Goal: Find specific page/section: Find specific page/section

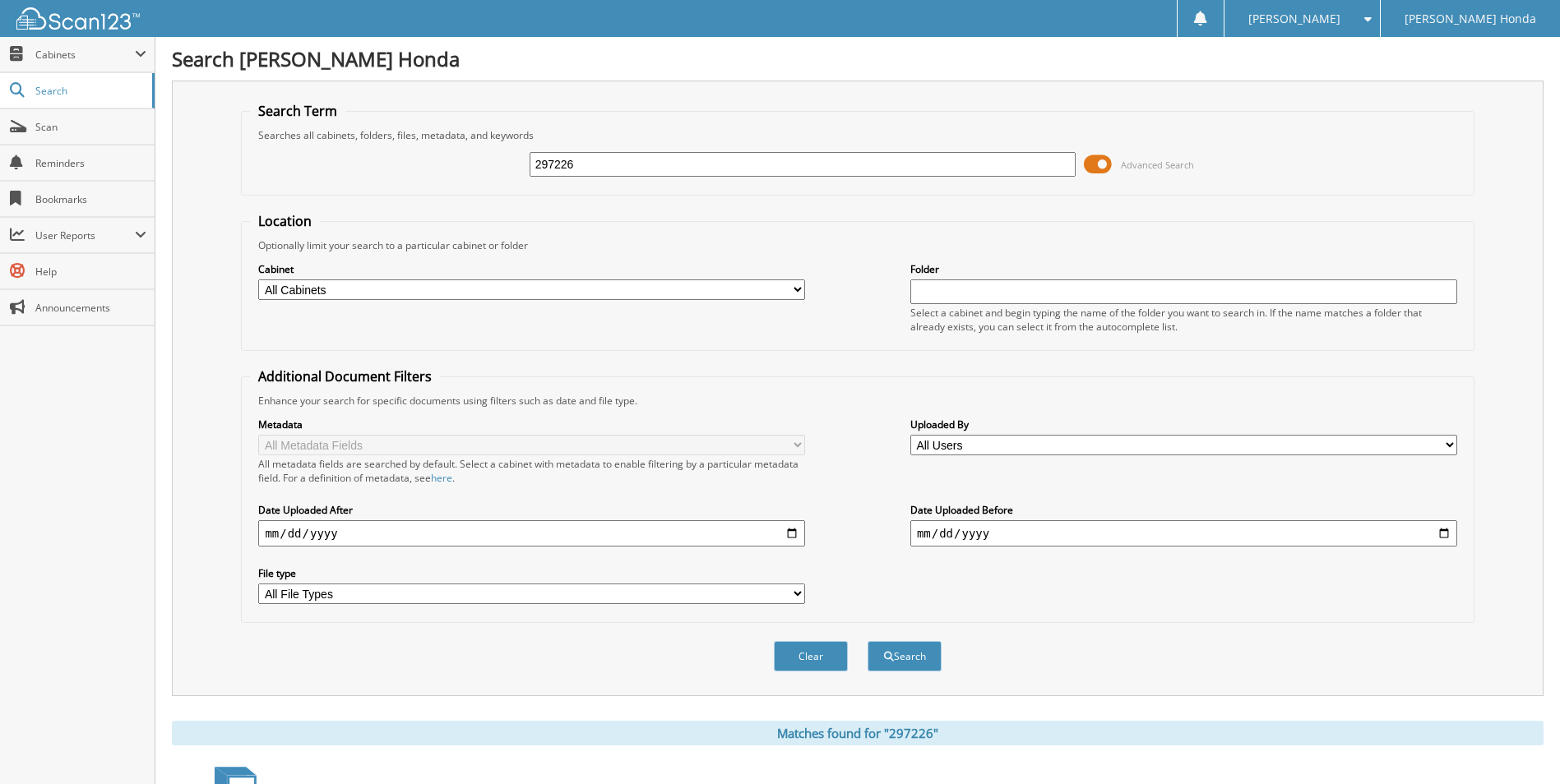
drag, startPoint x: 660, startPoint y: 174, endPoint x: -3, endPoint y: 135, distance: 664.1
click at [0, 135] on html "Michelle H. Settings Logout Gerald Jones Honda Close Cabinets My Company Search…" at bounding box center [780, 491] width 1560 height 983
click at [1096, 168] on span at bounding box center [1098, 164] width 28 height 25
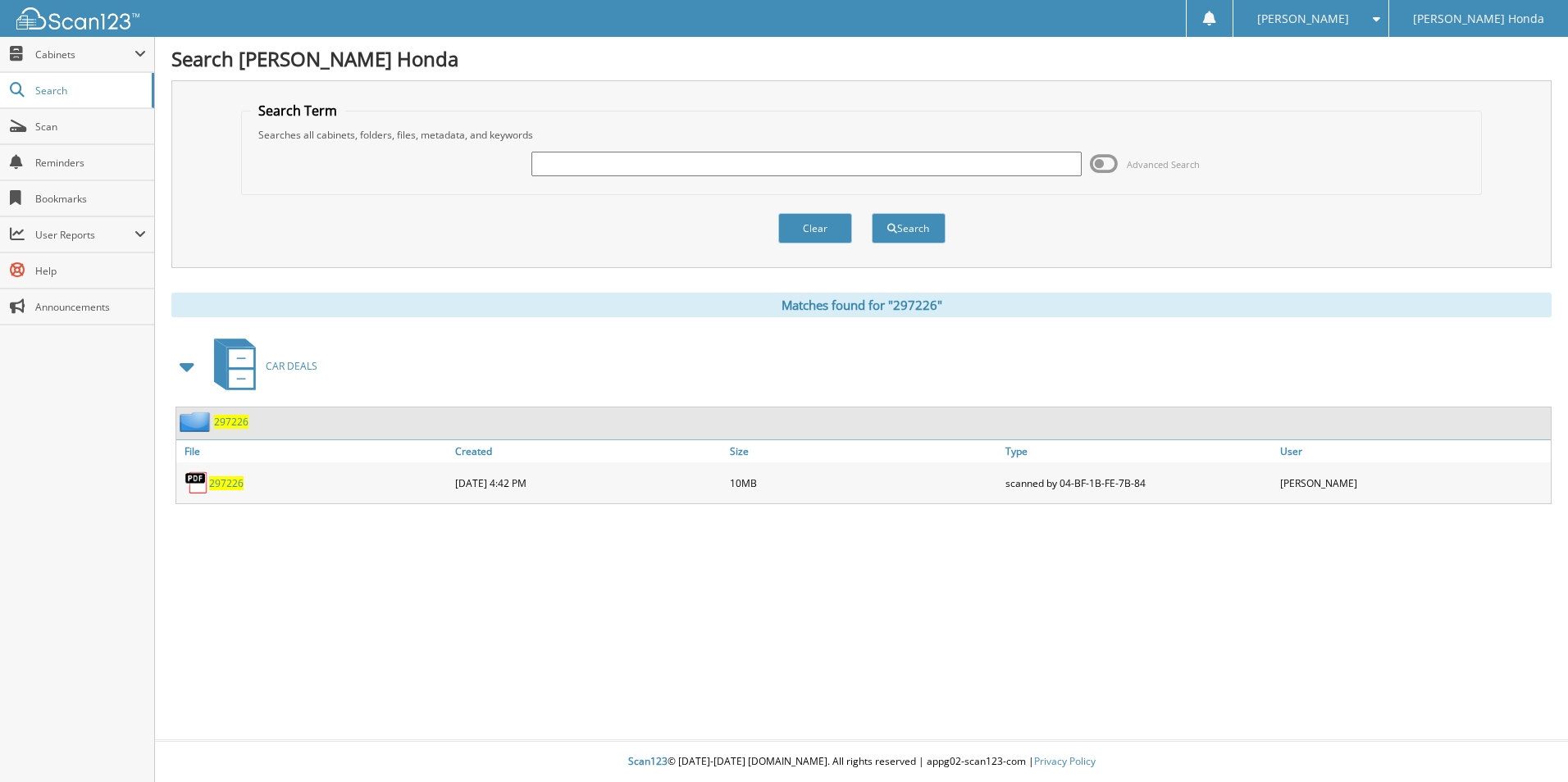
click at [654, 165] on input "text" at bounding box center [806, 164] width 550 height 25
type input "186661"
click at [872, 213] on button "Search" at bounding box center [908, 228] width 74 height 30
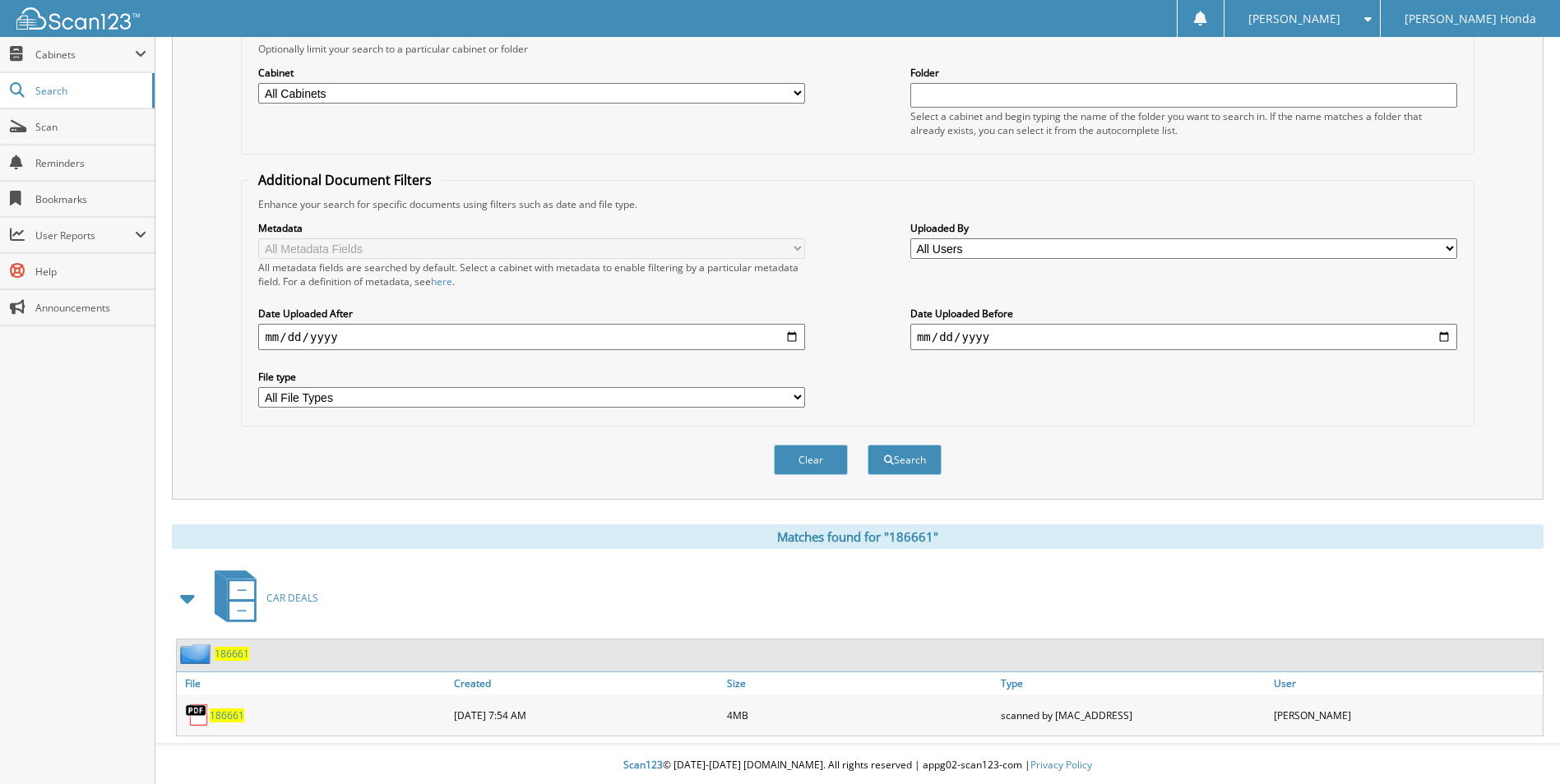
scroll to position [199, 0]
click at [234, 717] on span "186661" at bounding box center [226, 714] width 34 height 14
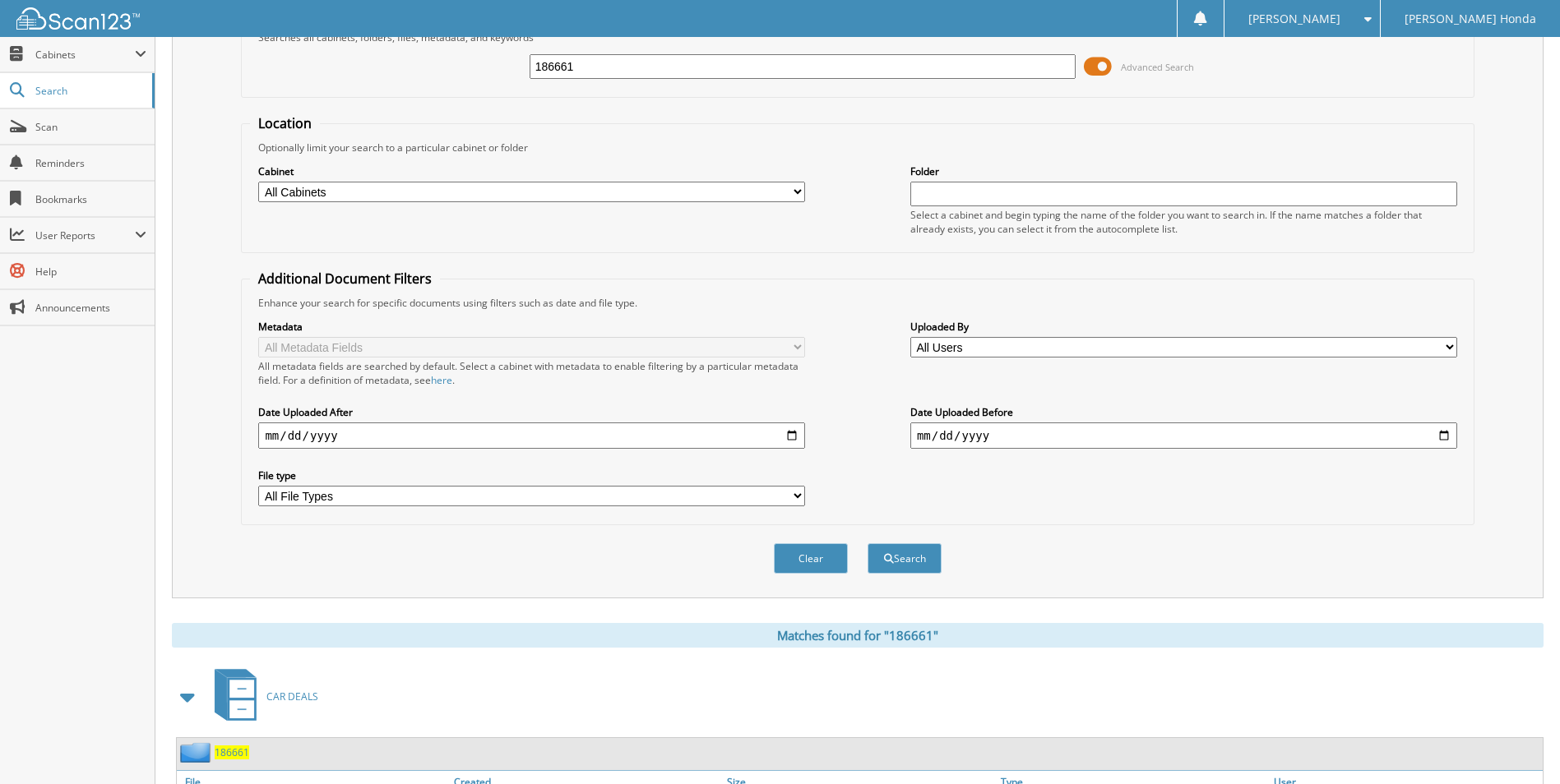
scroll to position [0, 0]
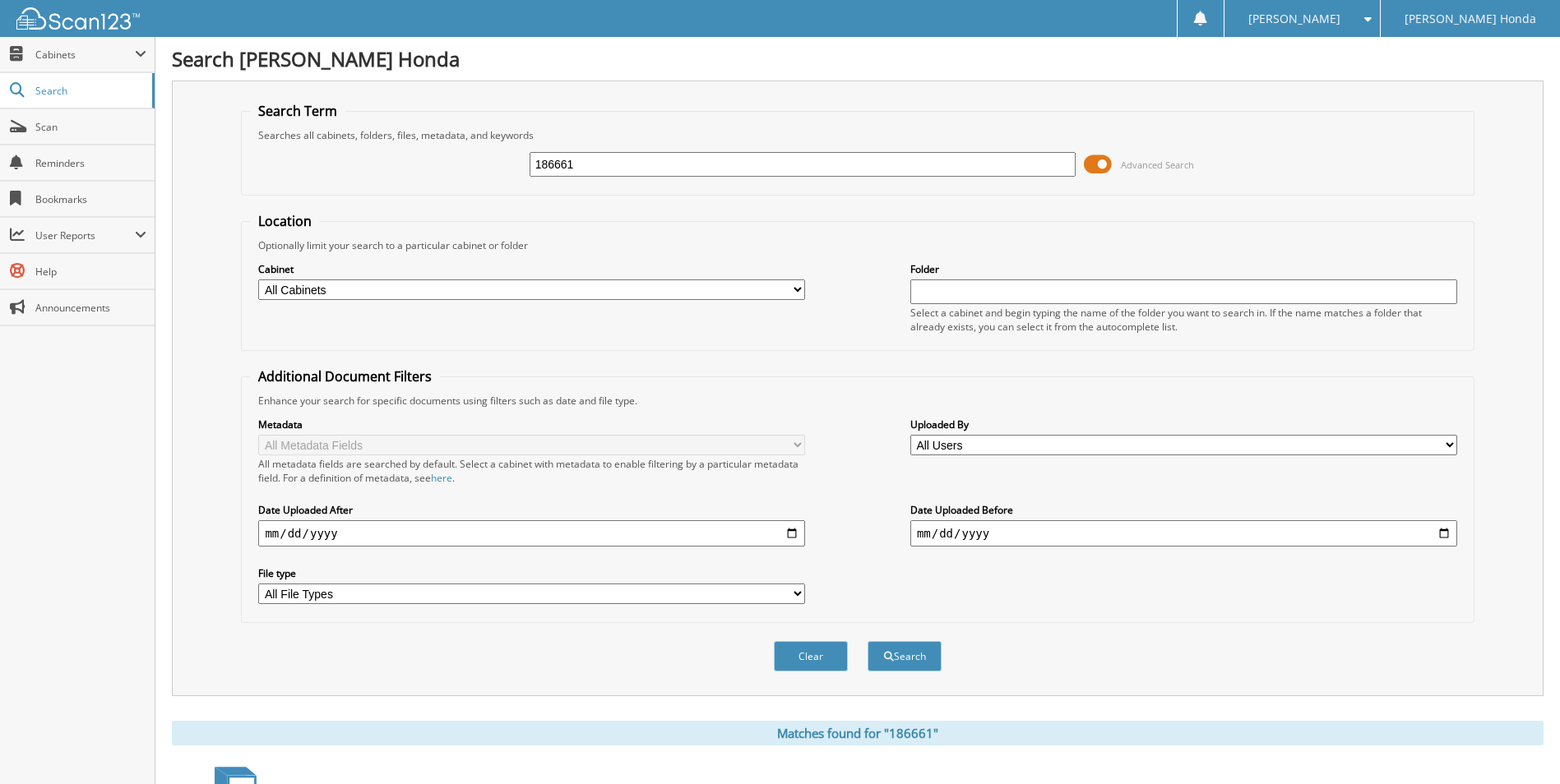
drag, startPoint x: 702, startPoint y: 169, endPoint x: 345, endPoint y: 155, distance: 357.3
click at [345, 155] on div "186661 Advanced Search" at bounding box center [858, 164] width 1215 height 44
type input "354395A"
click at [868, 641] on button "Search" at bounding box center [904, 656] width 74 height 30
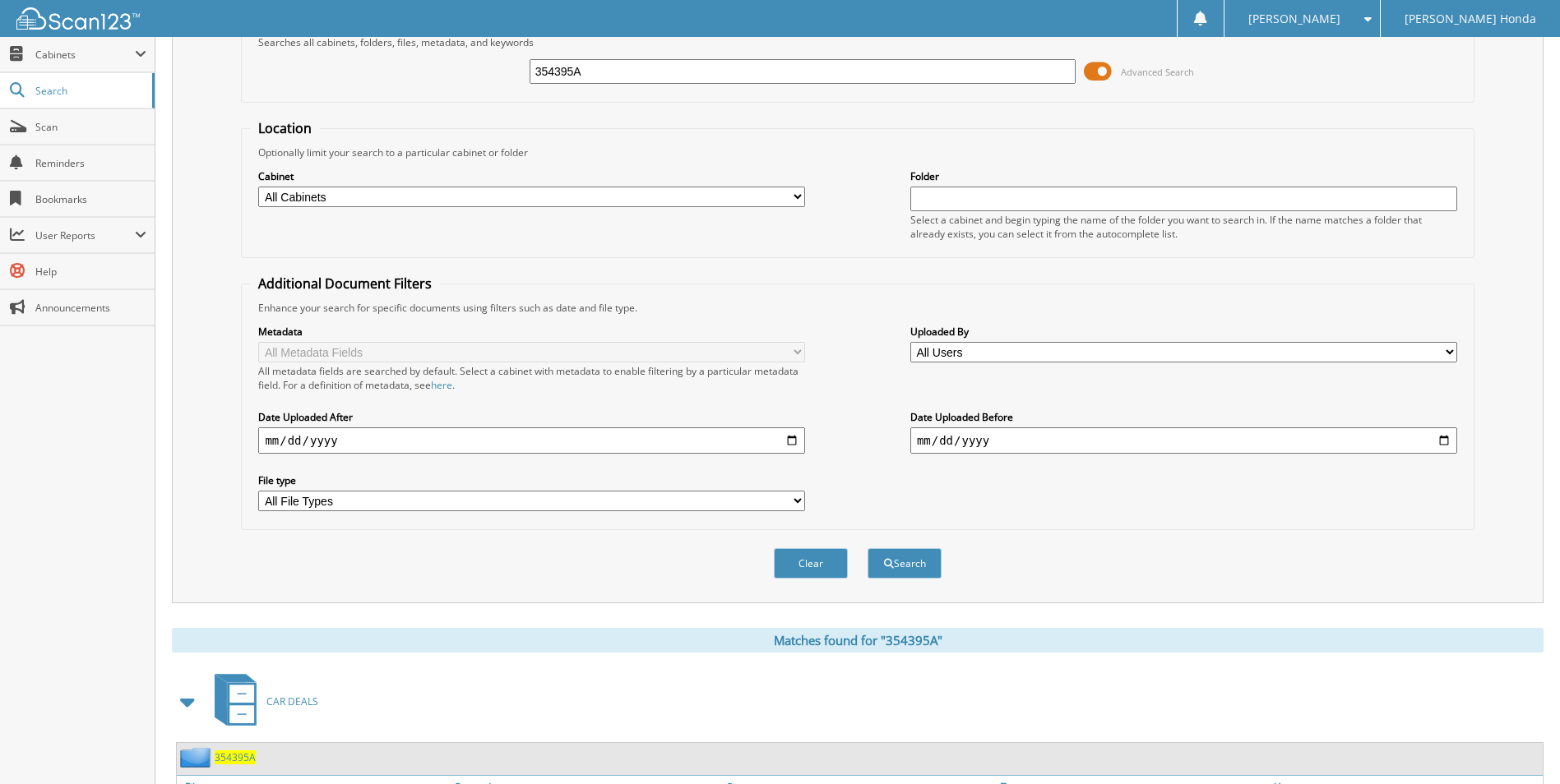
scroll to position [199, 0]
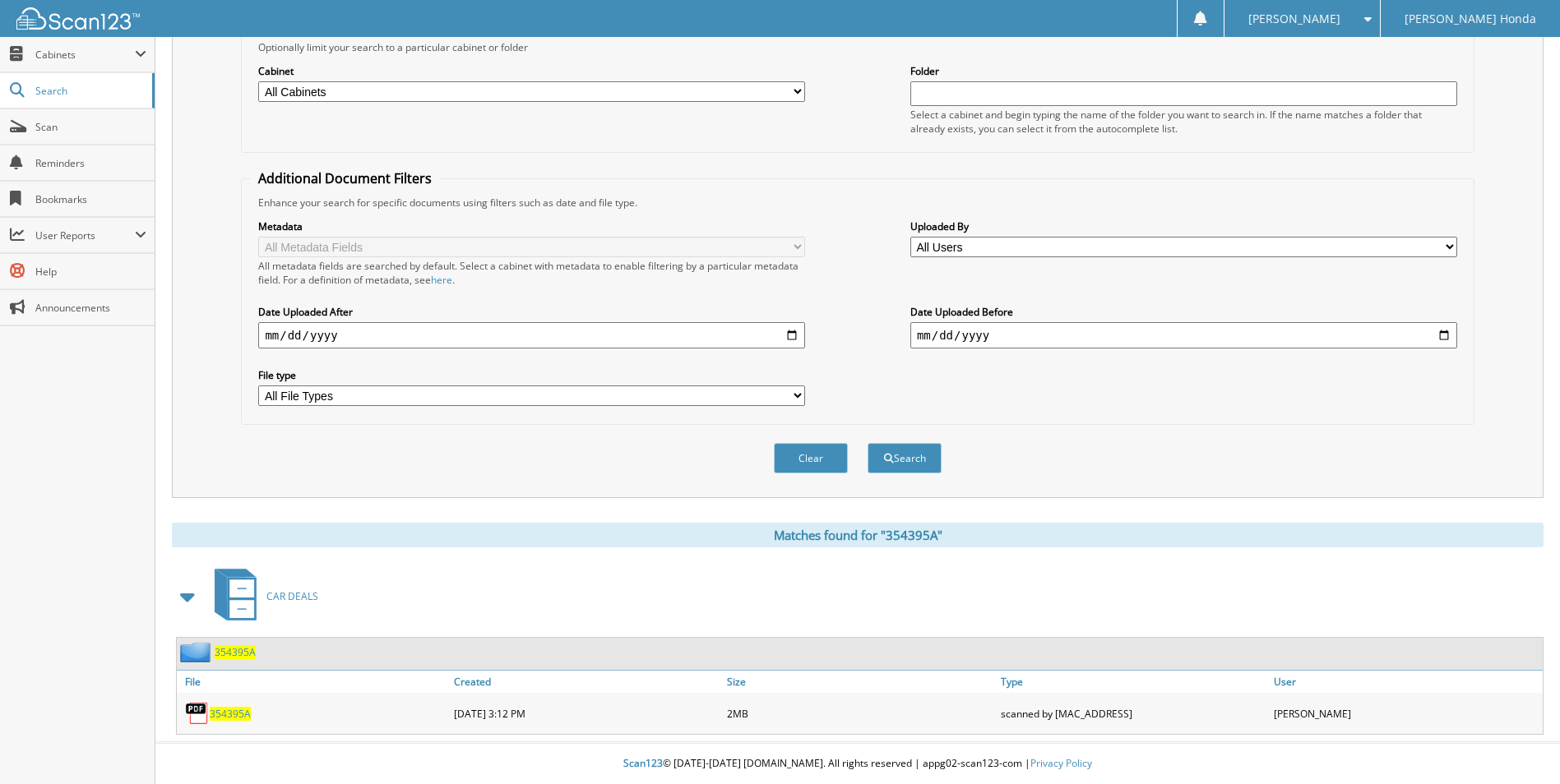
click at [227, 708] on span "354395A" at bounding box center [229, 714] width 41 height 14
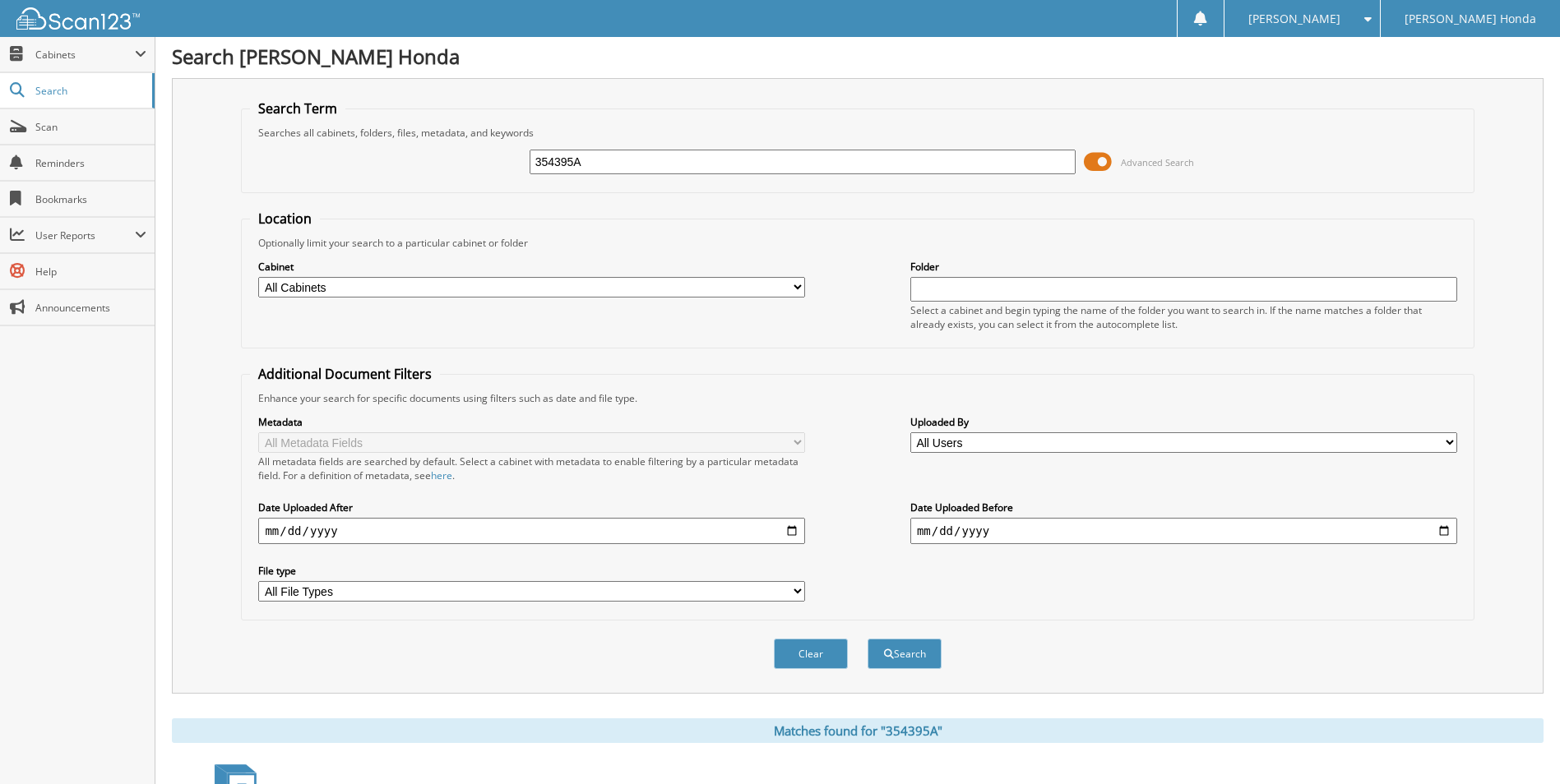
scroll to position [0, 0]
click at [593, 162] on input "354395A" at bounding box center [803, 164] width 546 height 25
type input "354395"
click at [868, 641] on button "Search" at bounding box center [904, 656] width 74 height 30
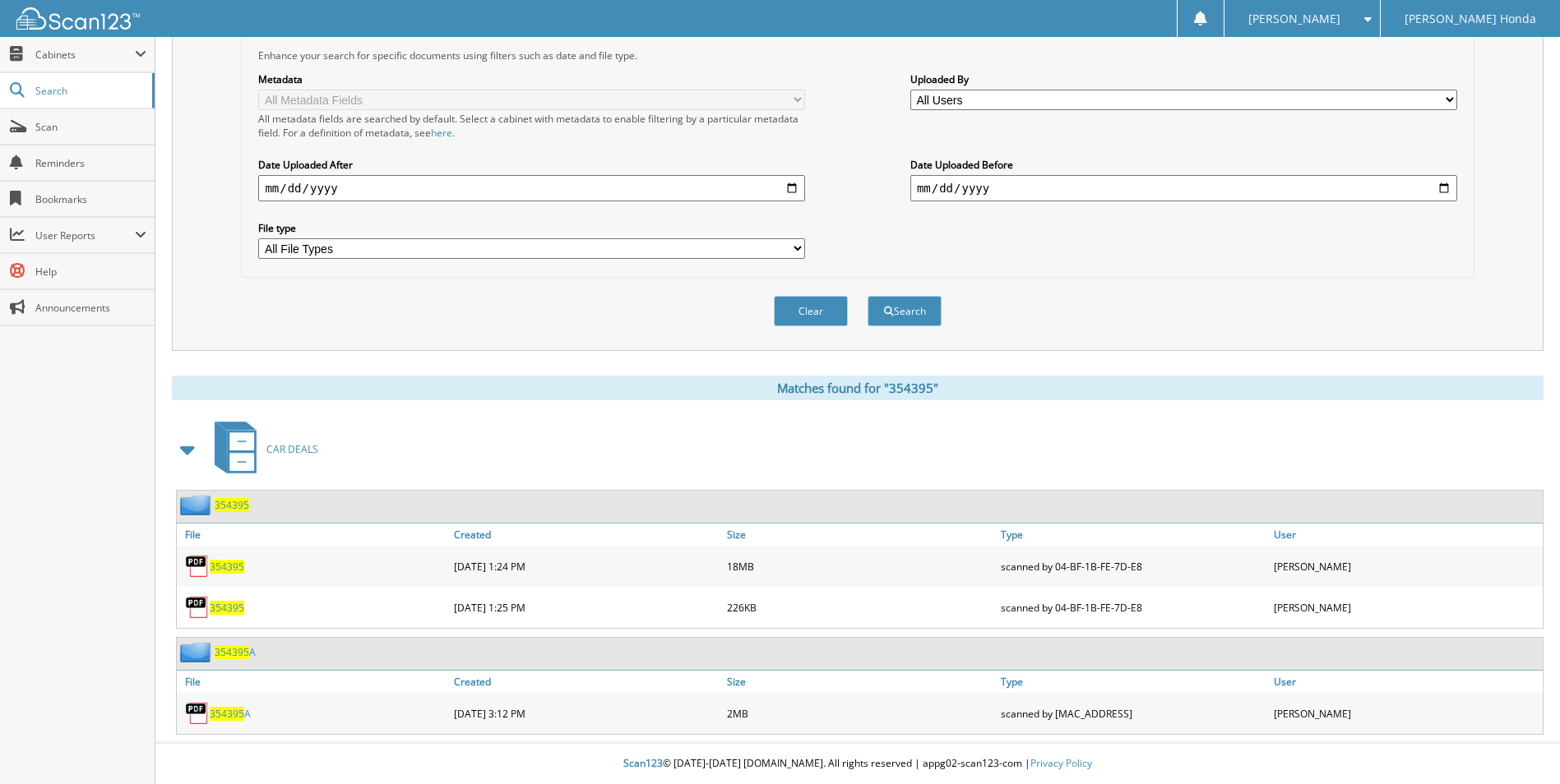
click at [231, 603] on span "354395" at bounding box center [226, 608] width 34 height 14
click at [234, 566] on span "354395" at bounding box center [226, 566] width 34 height 14
click at [229, 560] on span "354395" at bounding box center [226, 566] width 34 height 14
click at [232, 611] on span "354395" at bounding box center [226, 608] width 34 height 14
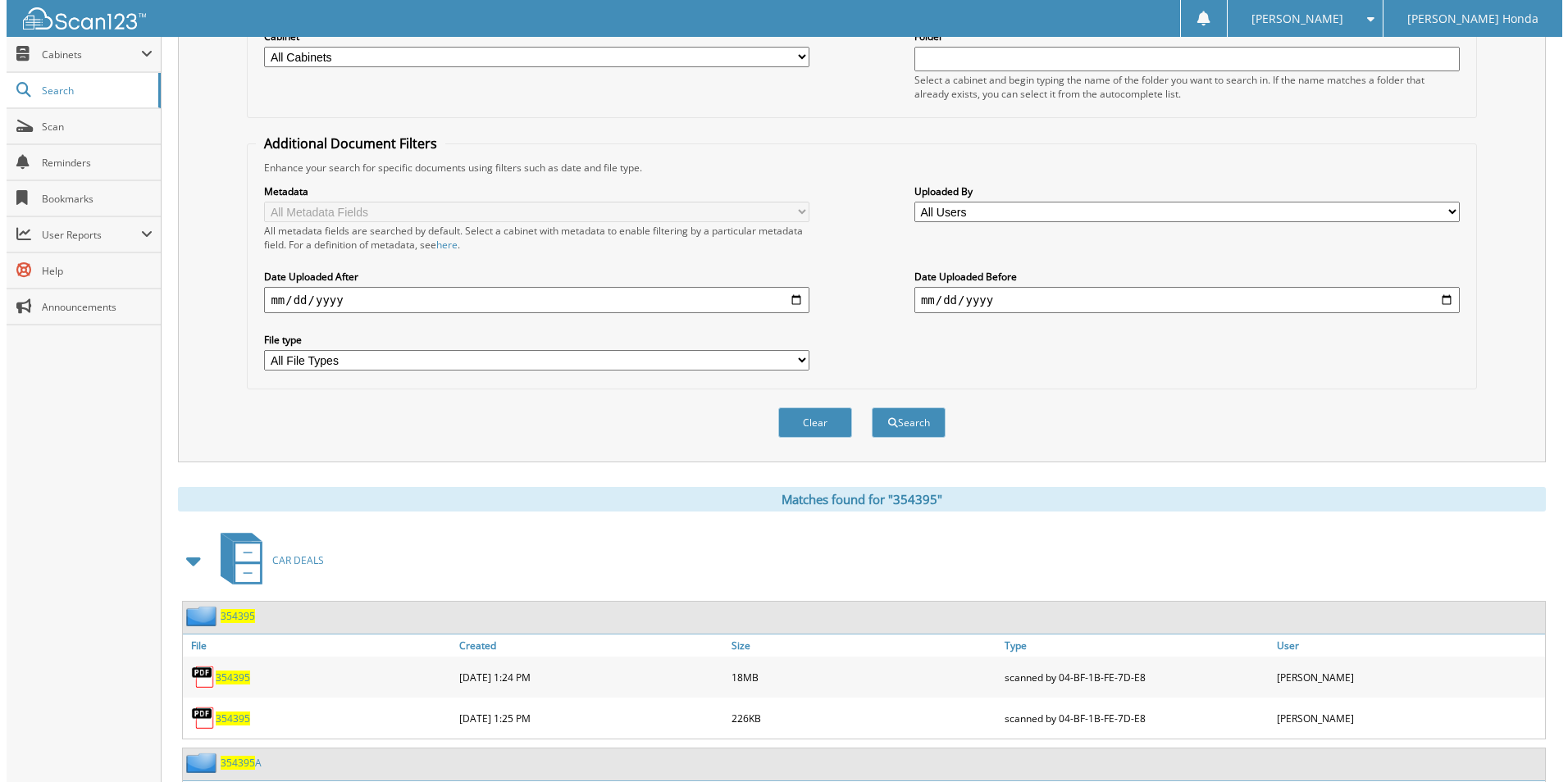
scroll to position [0, 0]
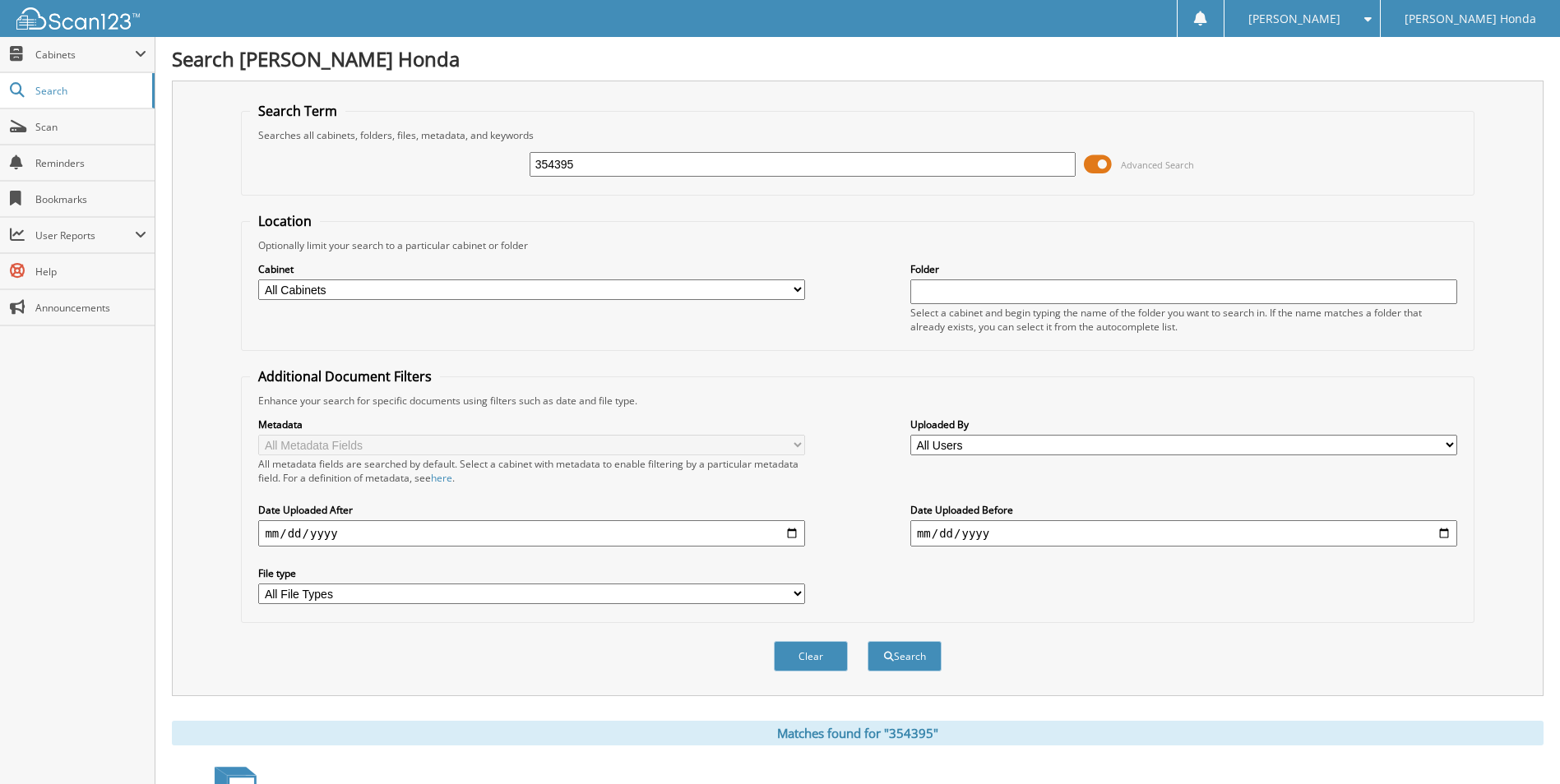
click at [1092, 166] on span at bounding box center [1098, 164] width 28 height 25
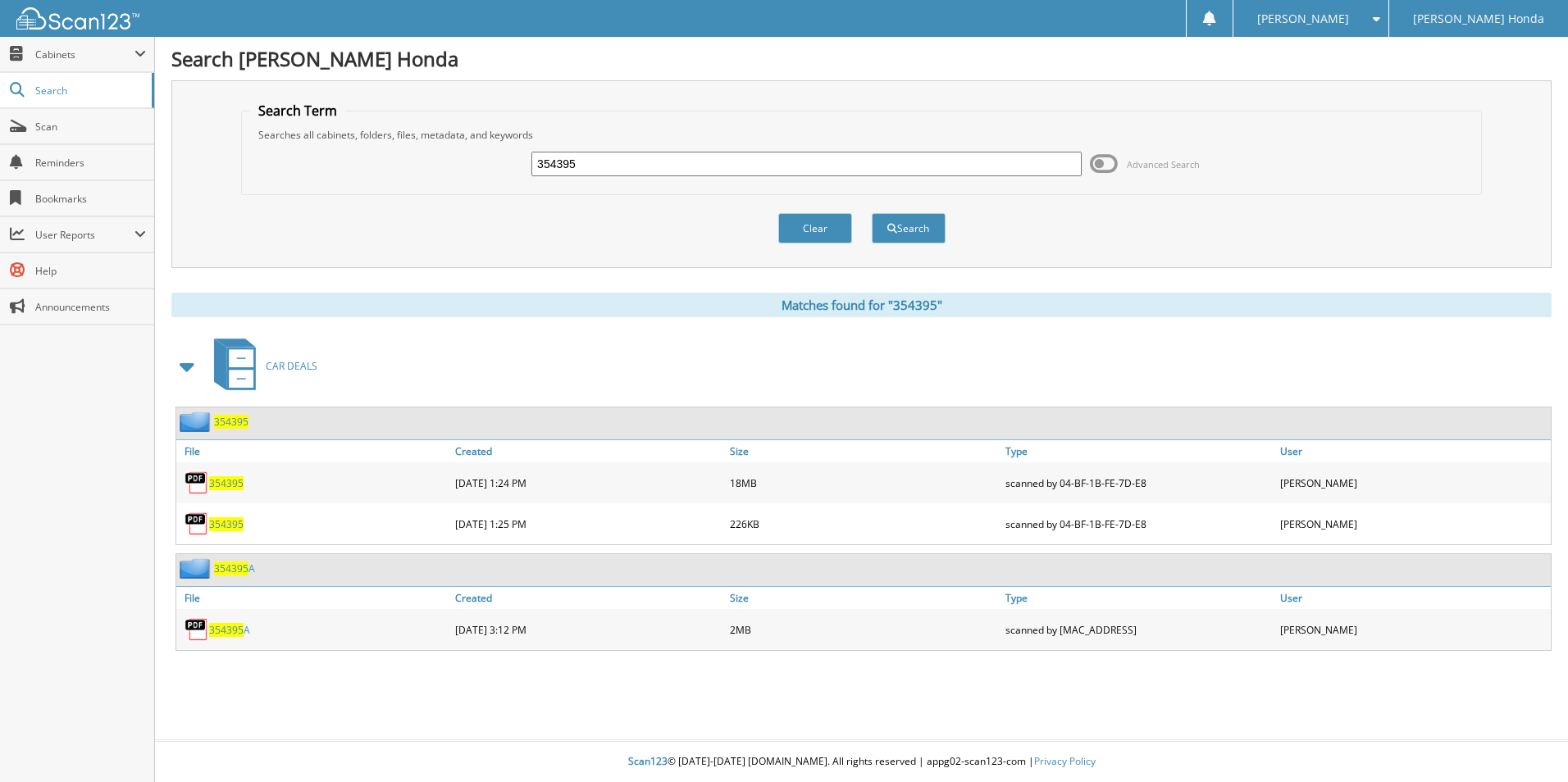
click at [235, 482] on span "354395" at bounding box center [225, 483] width 34 height 14
drag, startPoint x: 598, startPoint y: 155, endPoint x: 372, endPoint y: 181, distance: 227.5
click at [374, 181] on div "354395 Advanced Search" at bounding box center [862, 164] width 1223 height 44
click at [872, 213] on button "Search" at bounding box center [908, 228] width 74 height 30
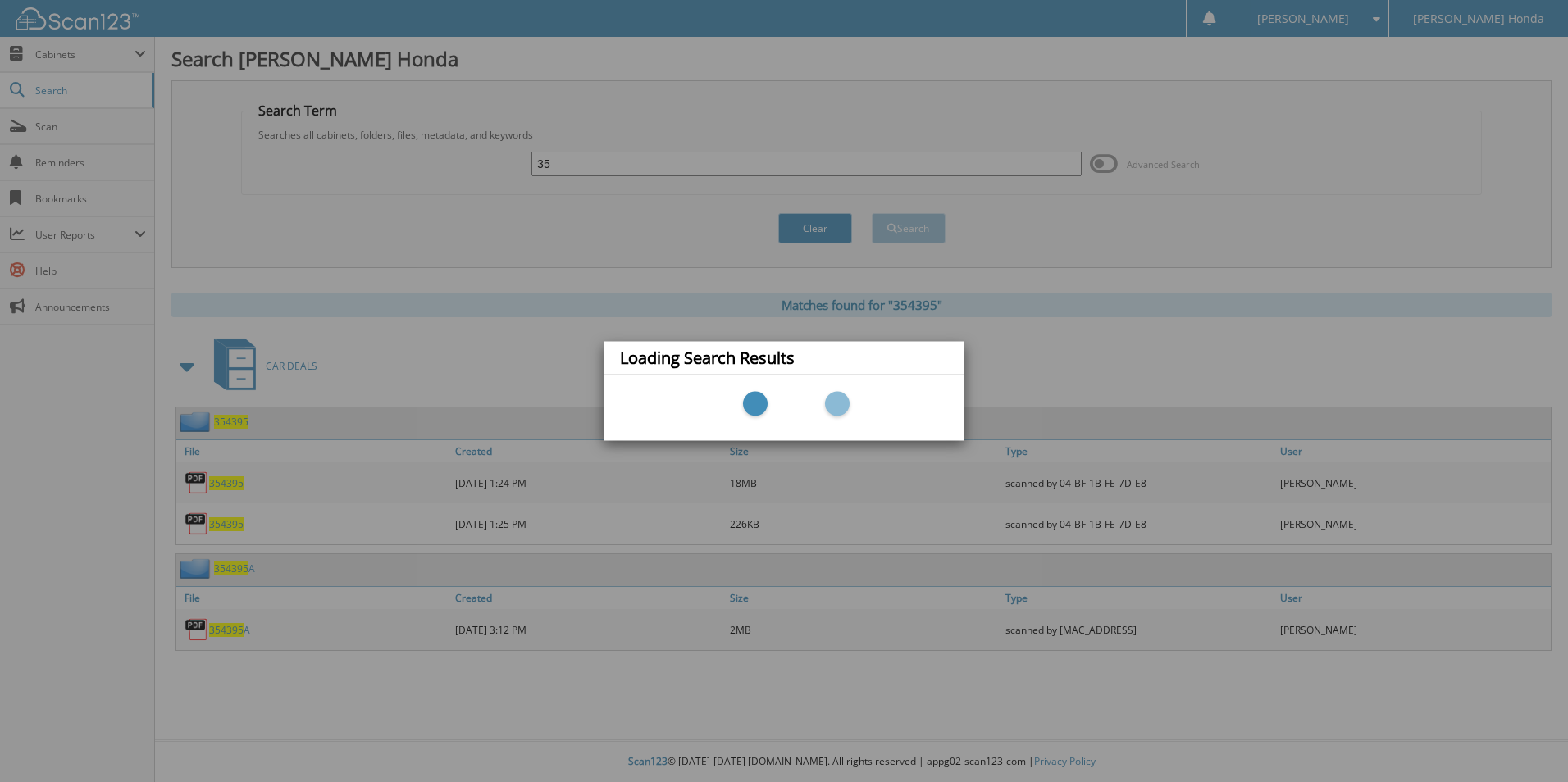
type input "3"
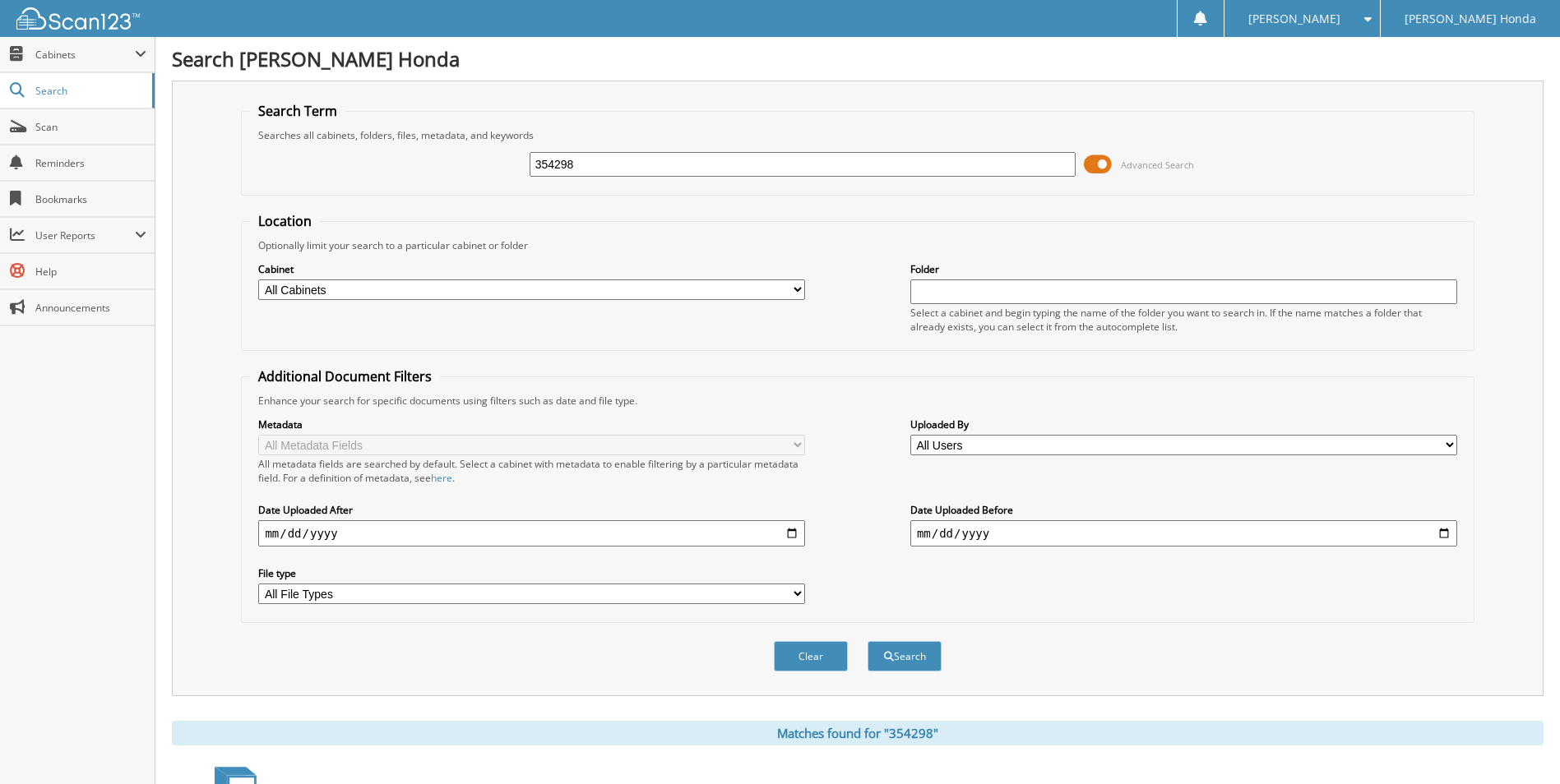
type input "3354298"
drag, startPoint x: 590, startPoint y: 166, endPoint x: 337, endPoint y: 154, distance: 253.3
click at [337, 154] on div "3354298 Advanced Search" at bounding box center [858, 164] width 1215 height 44
type input "354389"
click at [868, 641] on button "Search" at bounding box center [904, 656] width 74 height 30
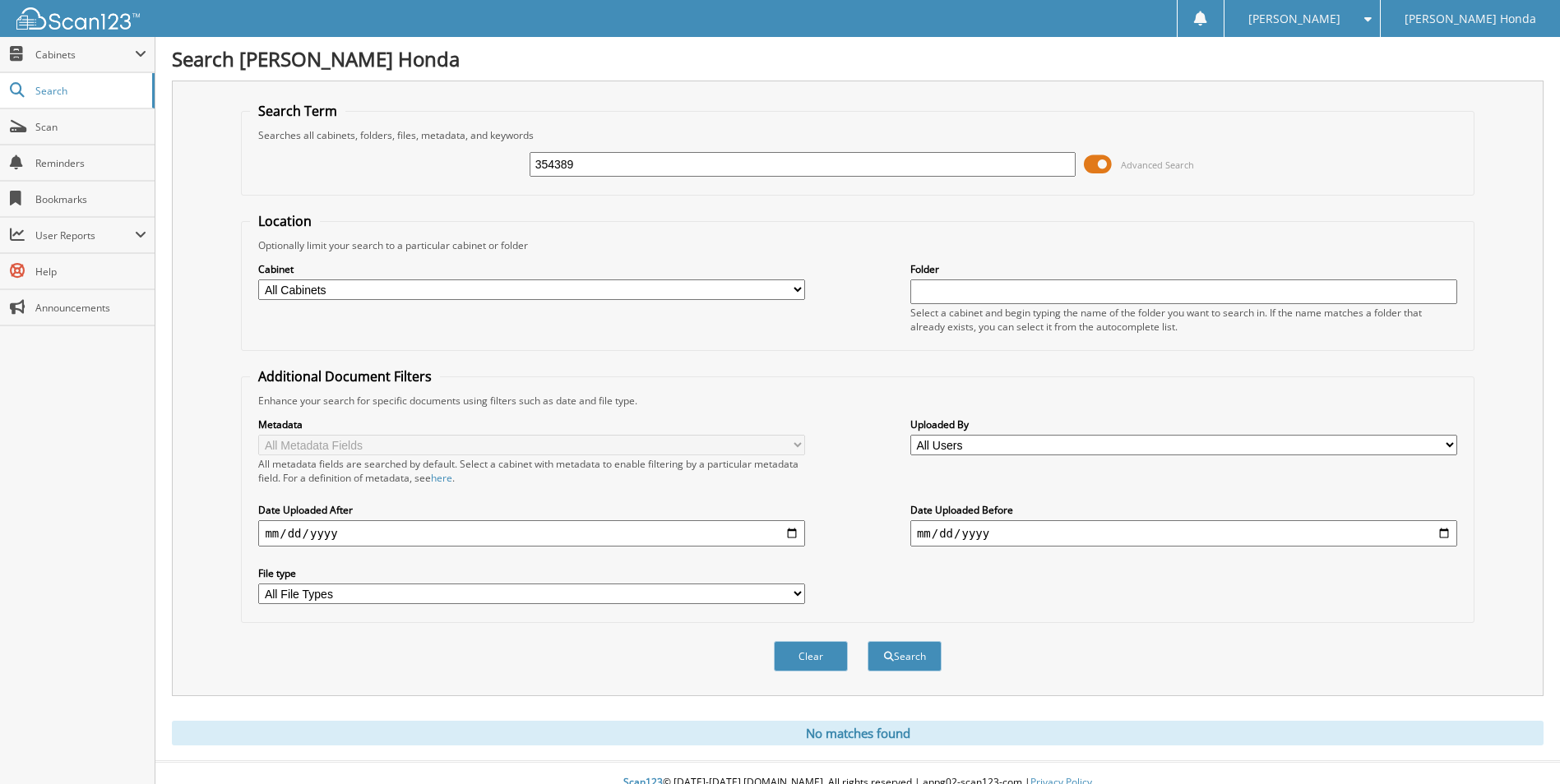
click at [1091, 168] on span at bounding box center [1098, 164] width 28 height 25
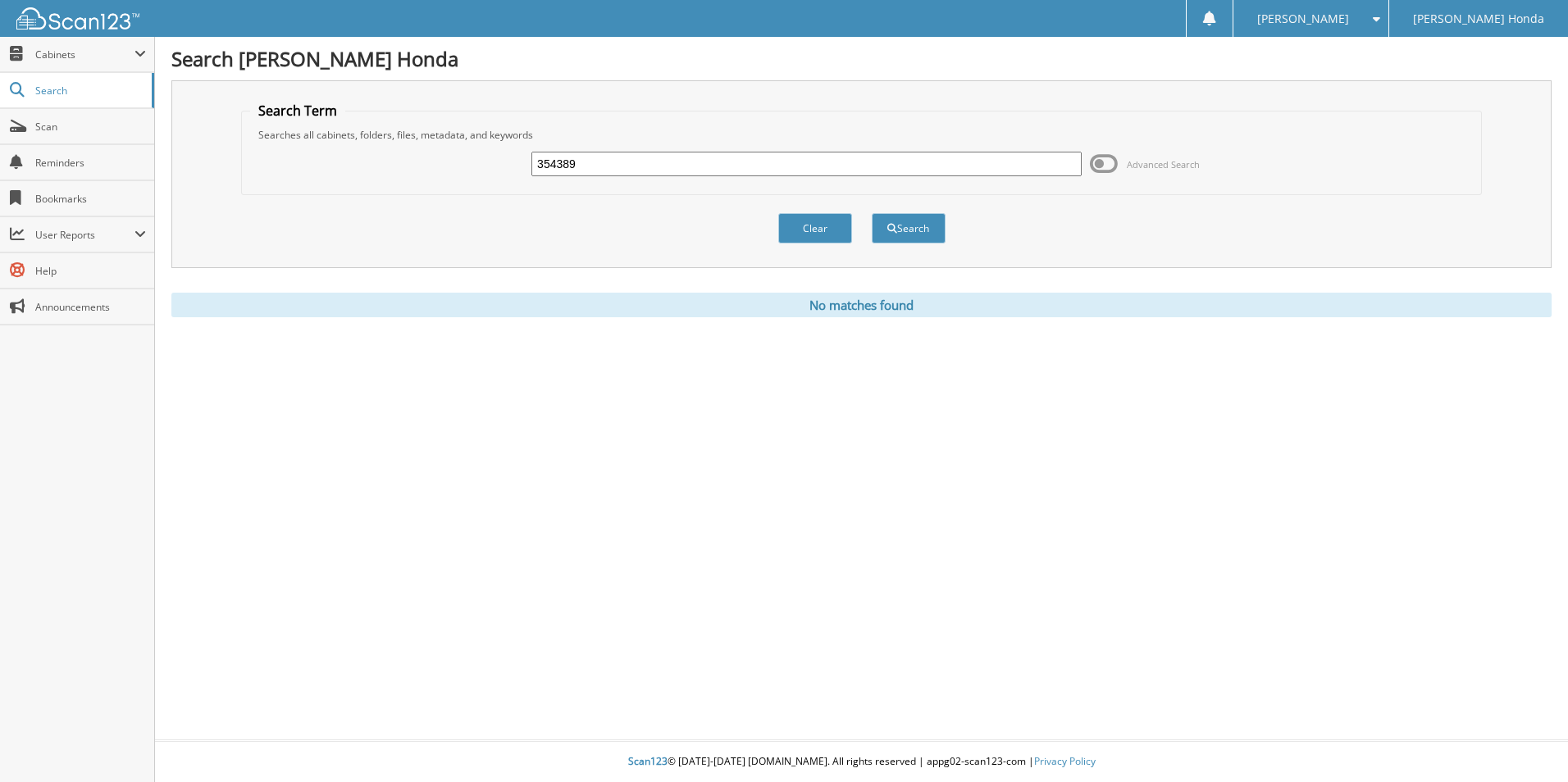
click at [594, 163] on input "354389" at bounding box center [806, 164] width 550 height 25
click at [933, 229] on button "Search" at bounding box center [908, 228] width 74 height 30
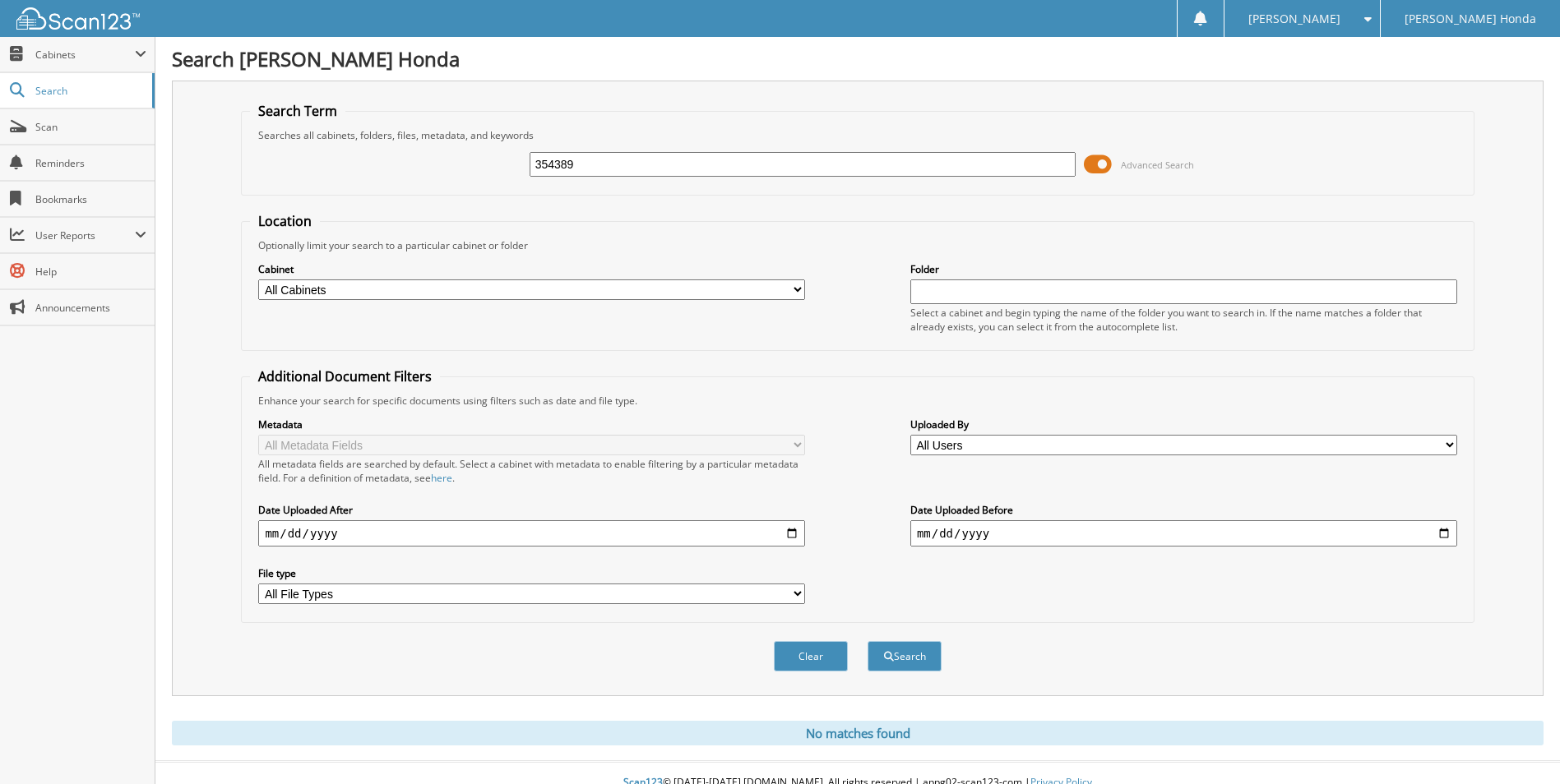
click at [1092, 163] on span at bounding box center [1098, 164] width 28 height 25
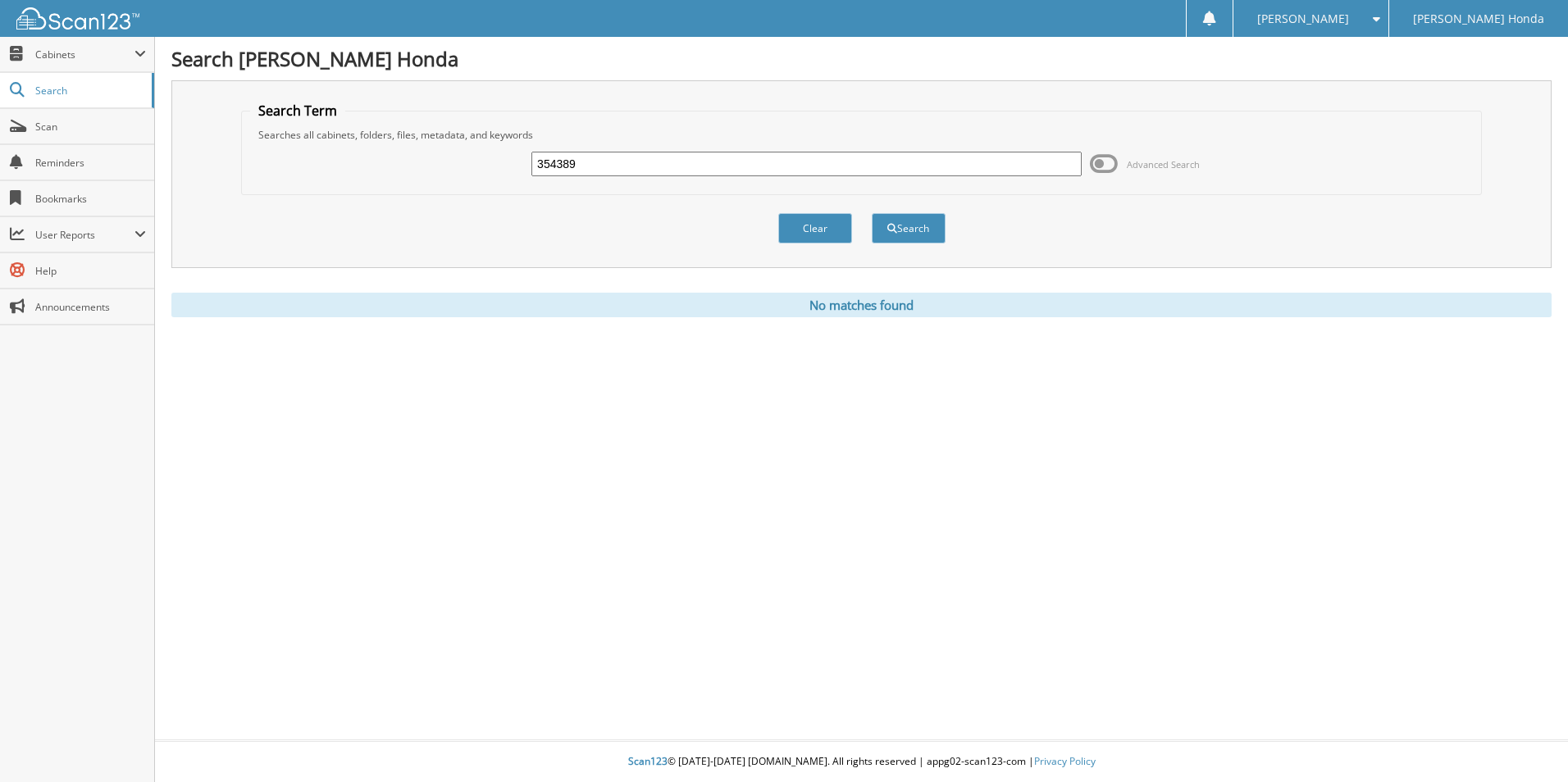
click at [604, 155] on input "354389" at bounding box center [806, 164] width 550 height 25
type input "3"
click at [599, 163] on input "text" at bounding box center [806, 164] width 550 height 25
type input "620774A"
click at [872, 213] on button "Search" at bounding box center [908, 228] width 74 height 30
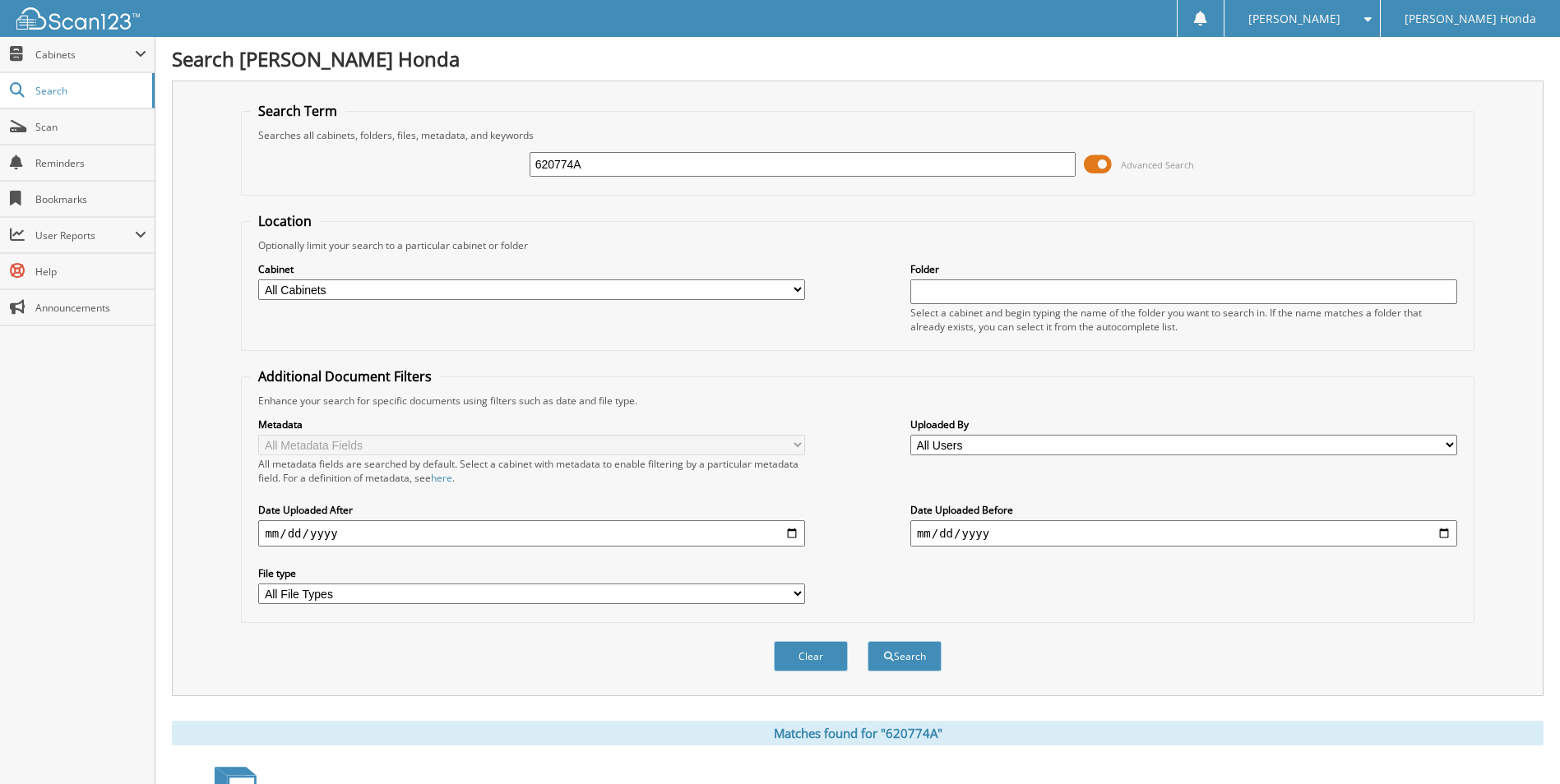
click at [1097, 158] on span at bounding box center [1098, 164] width 28 height 25
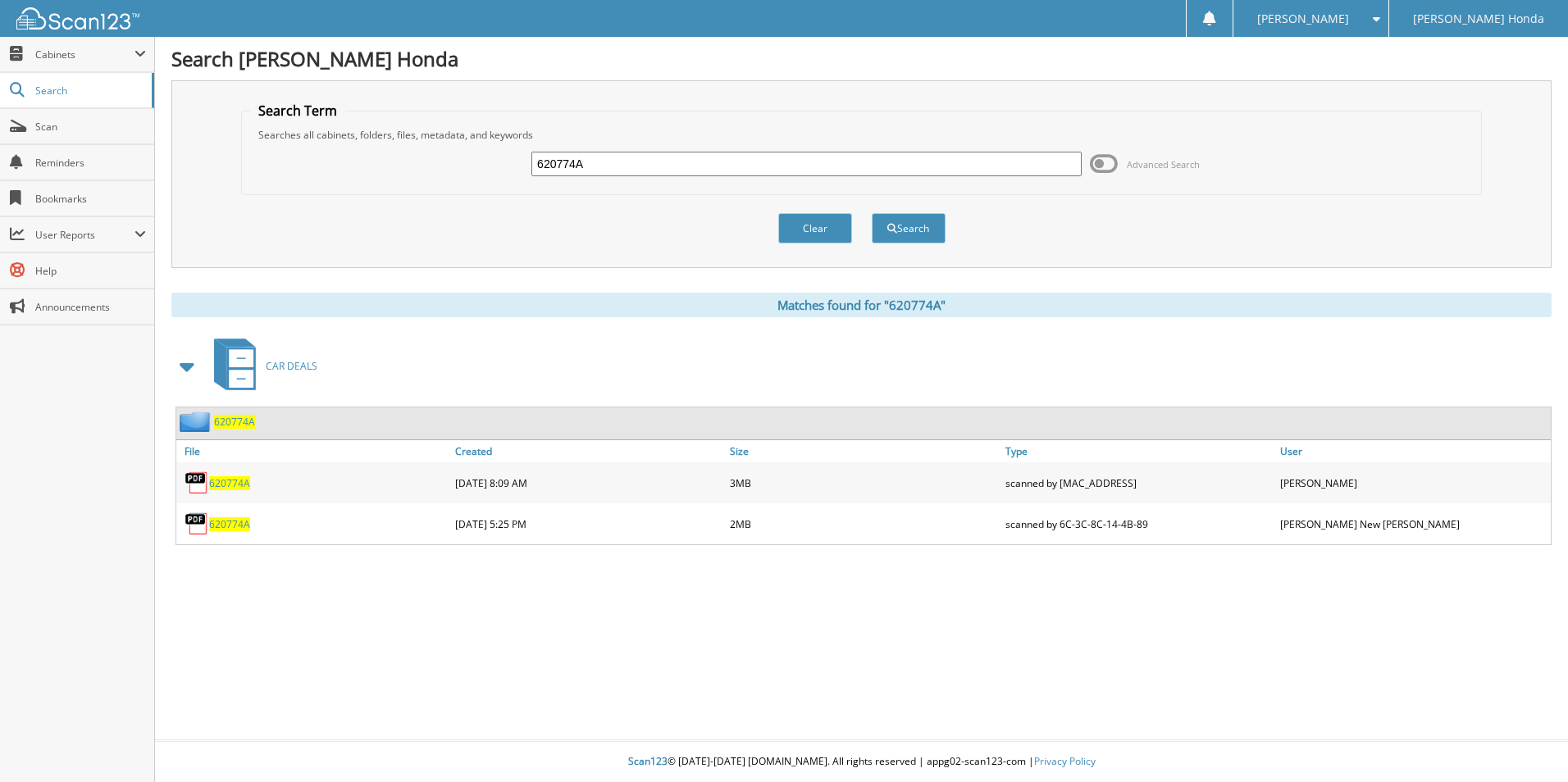
click at [240, 521] on span "620774A" at bounding box center [229, 524] width 41 height 14
click at [248, 479] on span "620774A" at bounding box center [229, 483] width 41 height 14
click at [662, 167] on input "620774A" at bounding box center [806, 164] width 550 height 25
type input "620774"
click at [872, 213] on button "Search" at bounding box center [908, 228] width 74 height 30
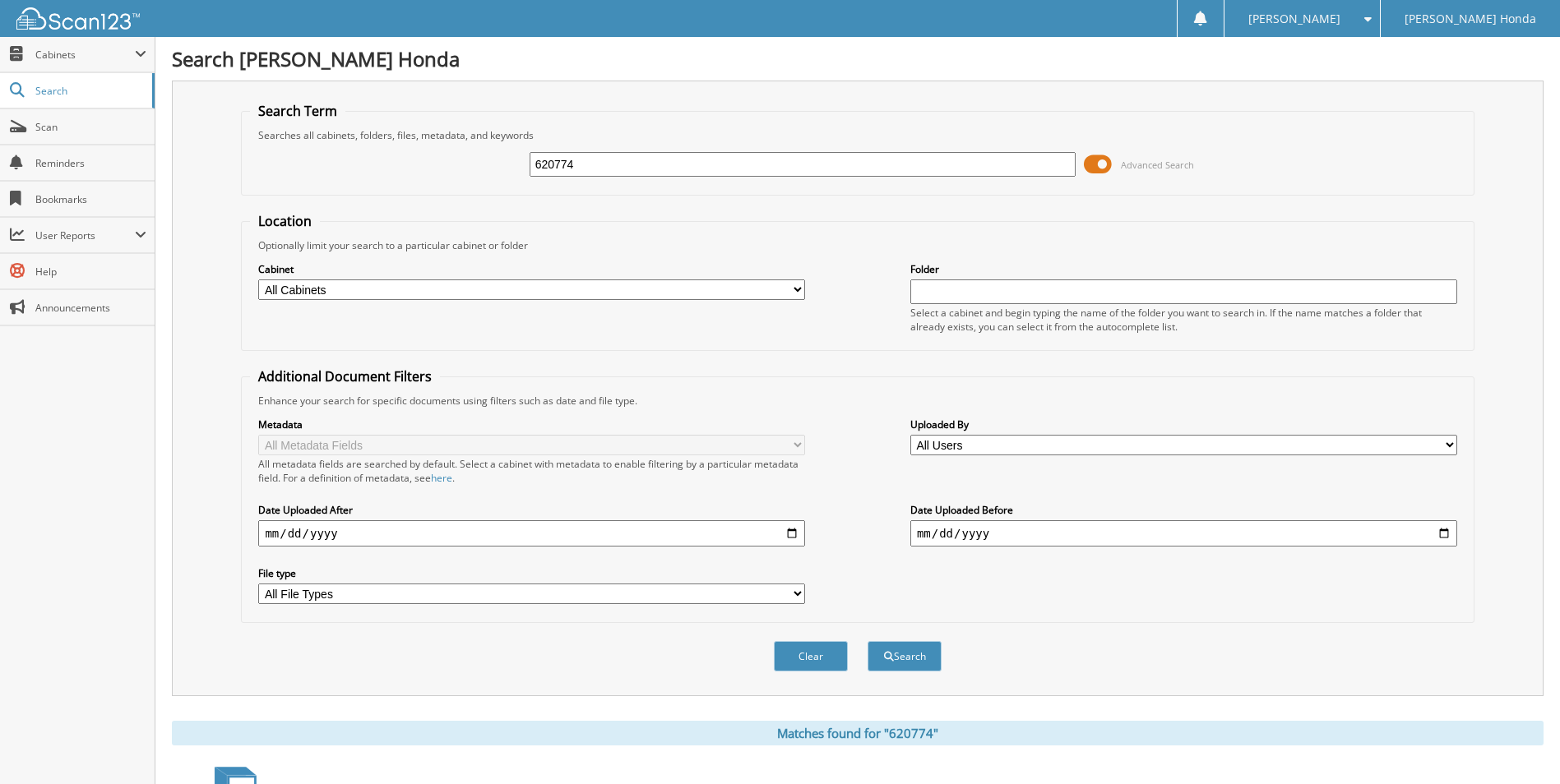
click at [1092, 153] on span at bounding box center [1098, 164] width 28 height 25
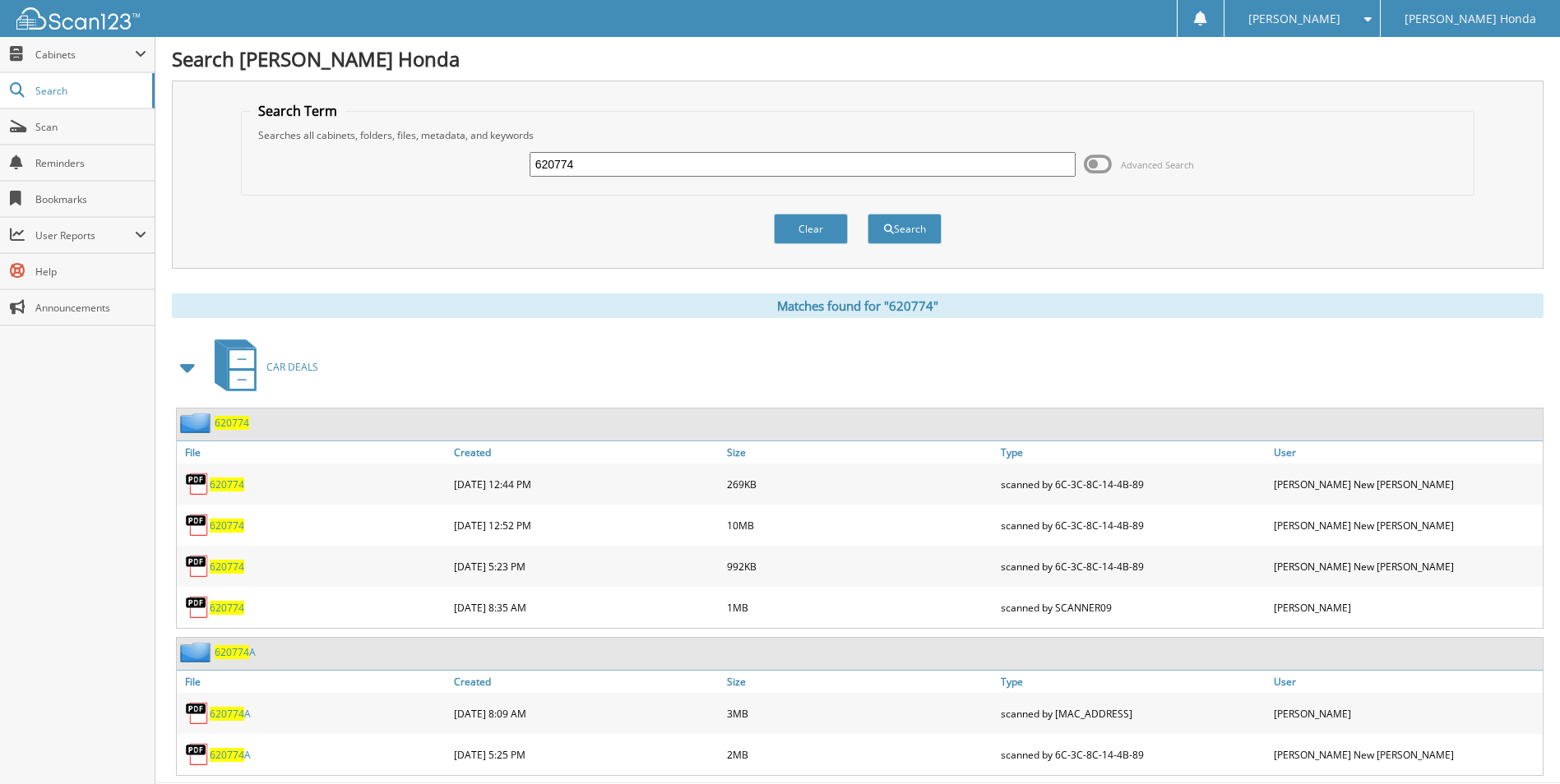
click at [230, 482] on span "620774" at bounding box center [226, 485] width 34 height 14
click at [243, 523] on span "620774" at bounding box center [226, 525] width 34 height 14
drag, startPoint x: 578, startPoint y: 158, endPoint x: 452, endPoint y: 156, distance: 126.0
click at [452, 156] on div "620774 Advanced Search" at bounding box center [858, 164] width 1215 height 44
